Goal: Transaction & Acquisition: Purchase product/service

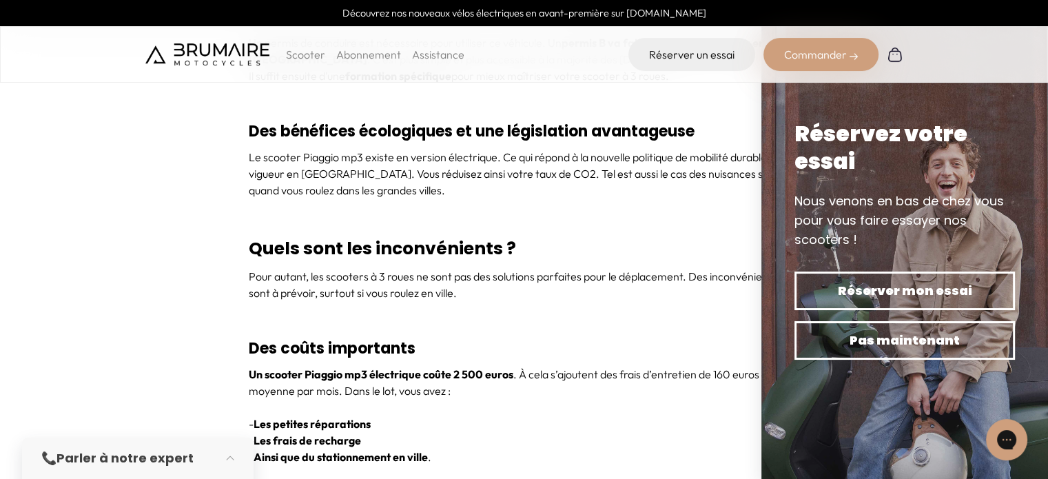
scroll to position [2893, 0]
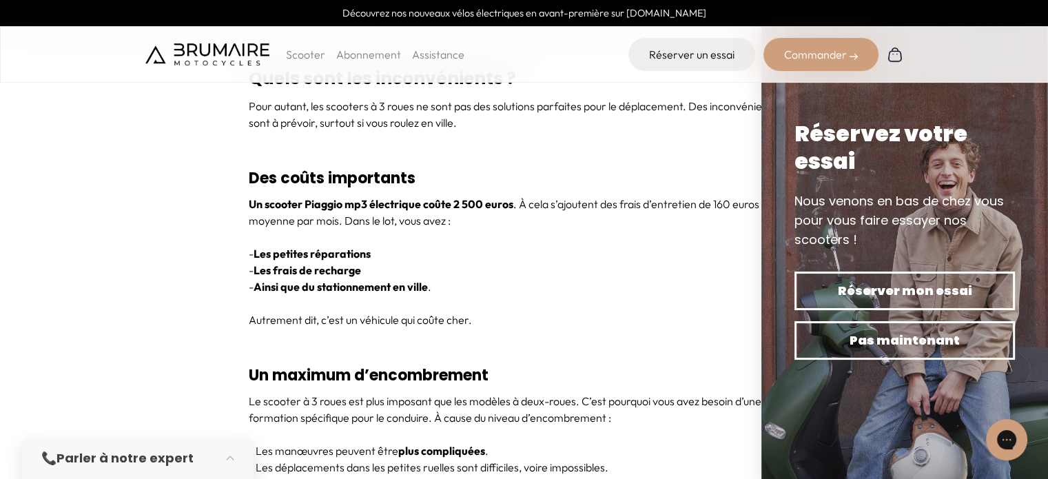
click at [585, 242] on div "Un scooter Piaggio mp3 électrique coûte 2 500 euros . À cela s’ajoutent des fra…" at bounding box center [524, 270] width 551 height 149
click at [592, 168] on h3 "Des coûts importants" at bounding box center [524, 178] width 551 height 34
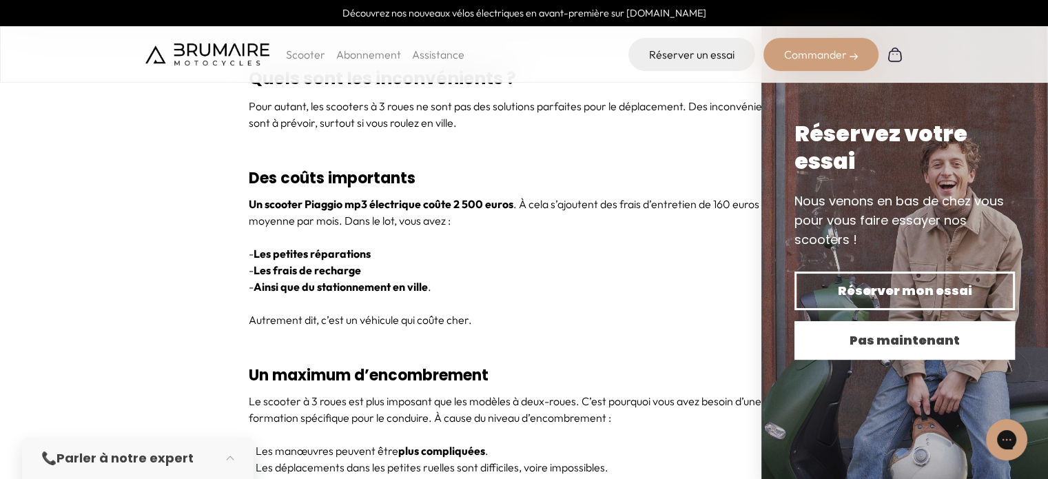
click at [873, 331] on span "Pas maintenant" at bounding box center [904, 340] width 172 height 19
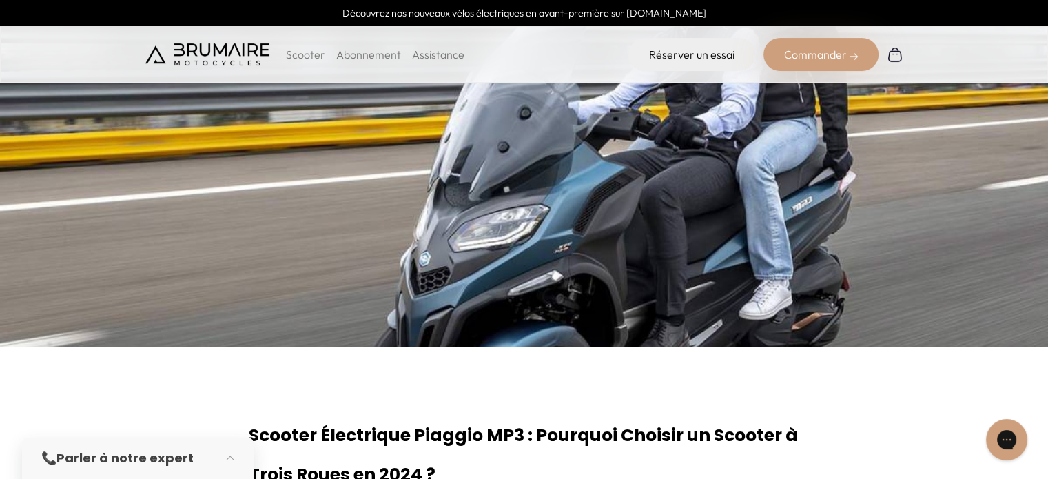
scroll to position [0, 0]
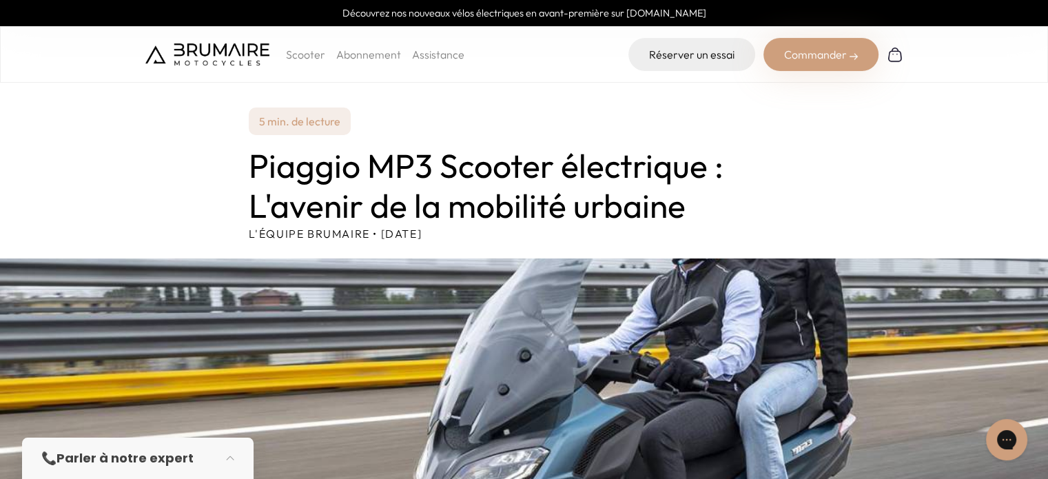
click at [301, 57] on p "Scooter" at bounding box center [305, 54] width 39 height 17
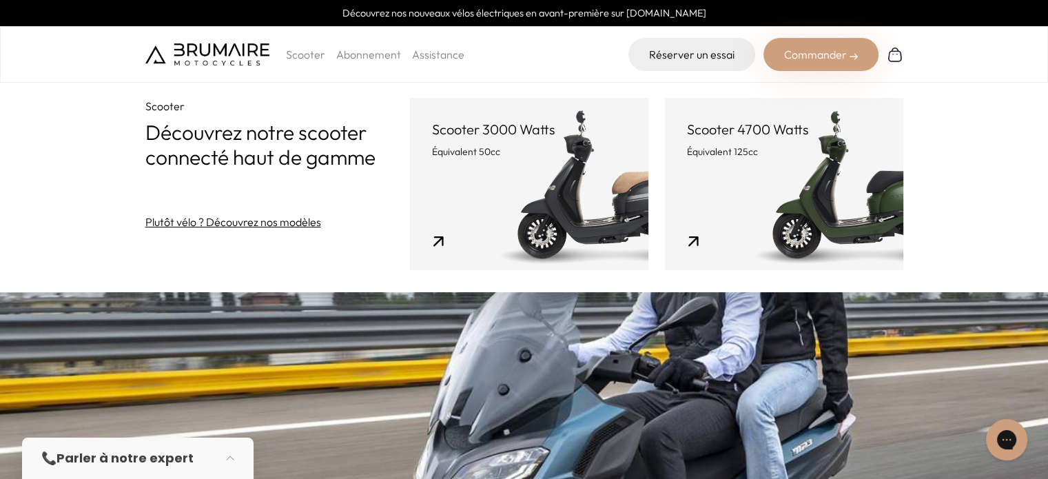
click at [791, 218] on link "Scooter 4700 Watts Équivalent 125cc" at bounding box center [784, 184] width 238 height 172
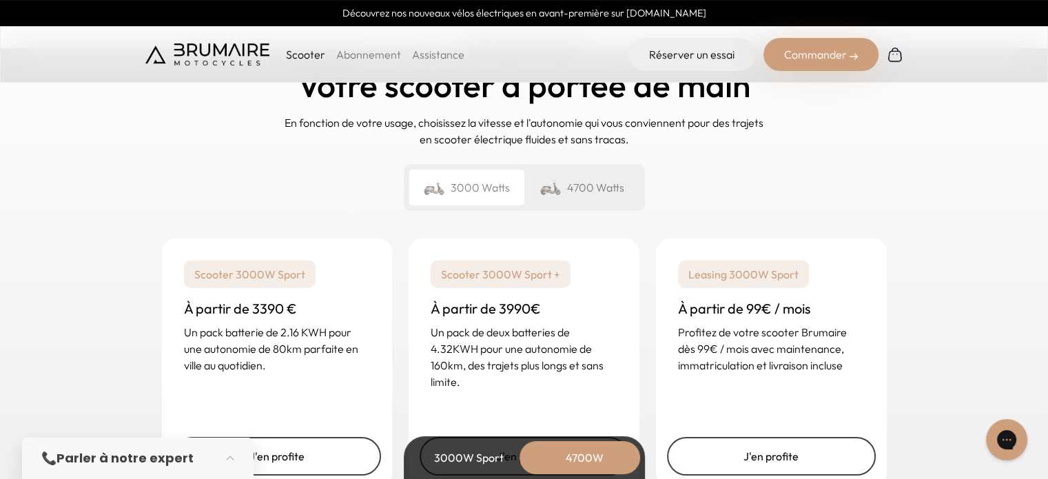
scroll to position [3444, 0]
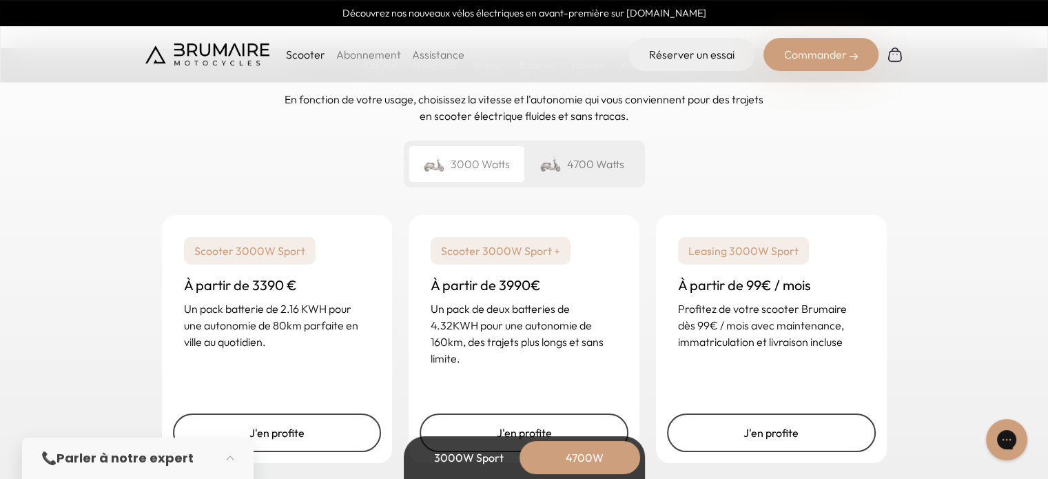
click at [582, 176] on div "4700 Watts" at bounding box center [581, 164] width 115 height 36
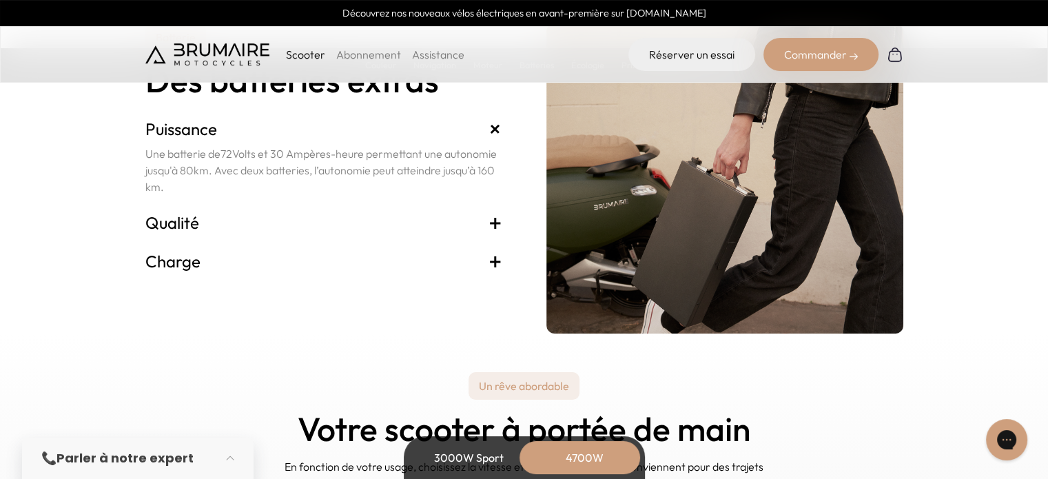
scroll to position [3099, 0]
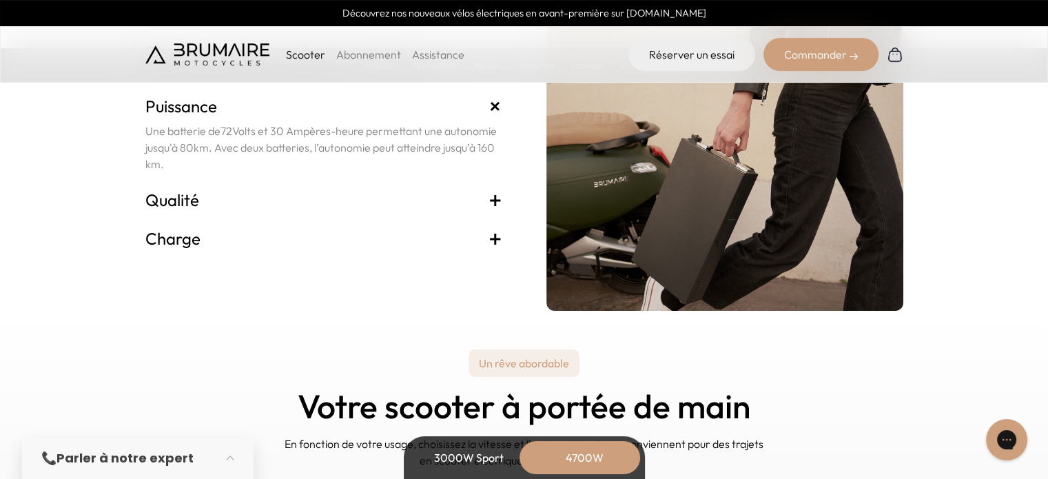
click at [497, 196] on span "+" at bounding box center [495, 200] width 14 height 22
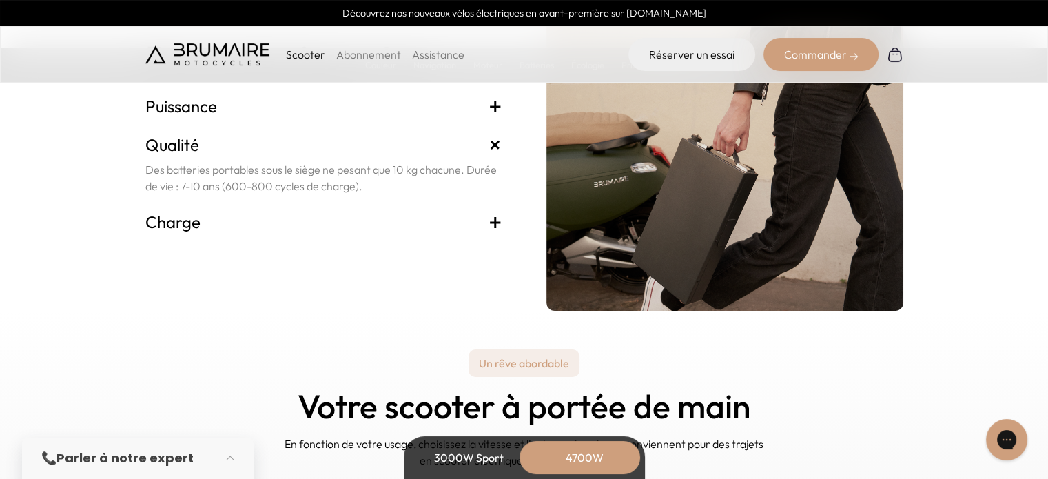
click at [499, 220] on span "+" at bounding box center [495, 222] width 14 height 22
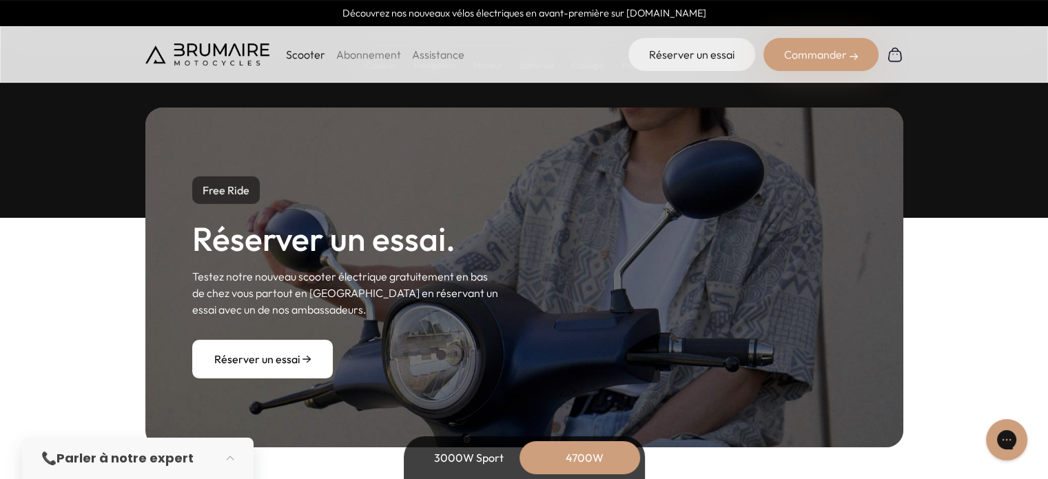
scroll to position [4339, 0]
